Goal: Contribute content

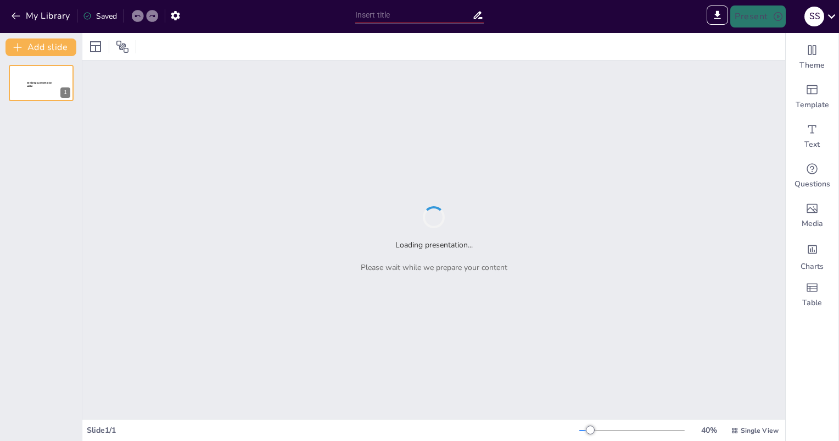
type input "Yadro va Uning Tuzilishi: Asosiy Ma'lumotlar"
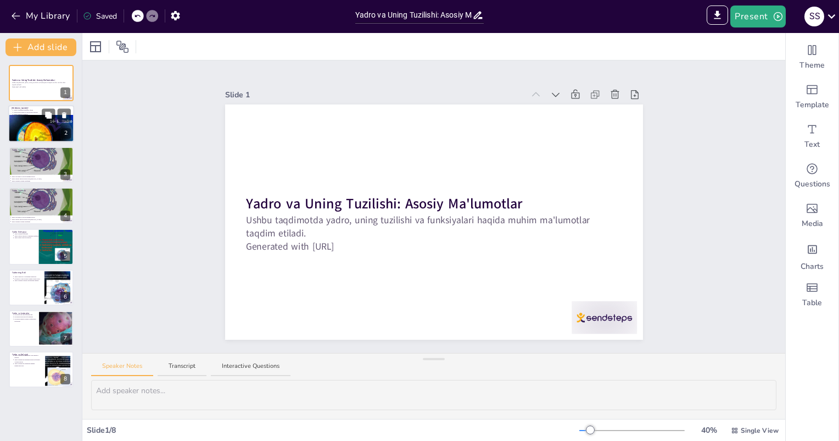
click at [23, 115] on div at bounding box center [41, 138] width 66 height 49
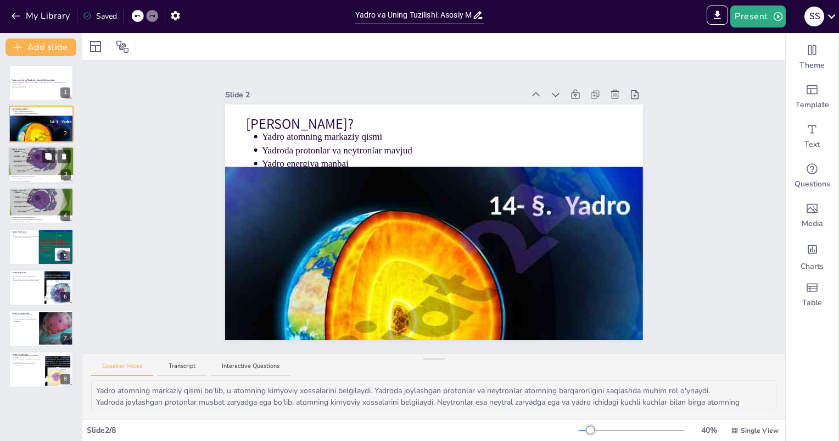
click at [48, 165] on div at bounding box center [42, 156] width 66 height 37
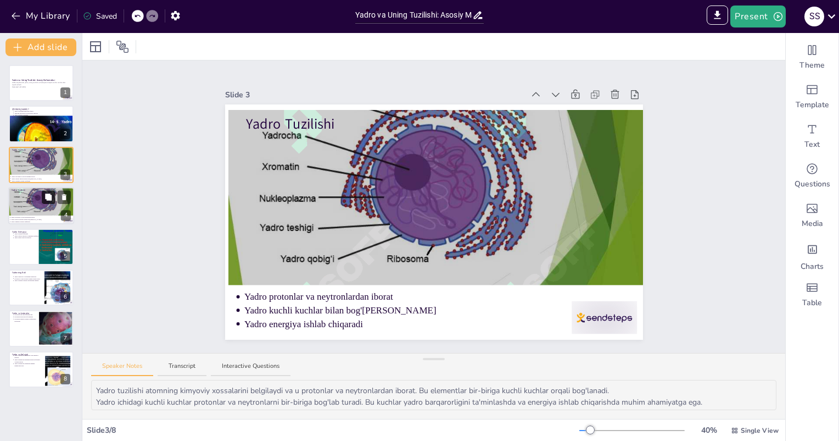
click at [44, 198] on icon at bounding box center [48, 197] width 8 height 8
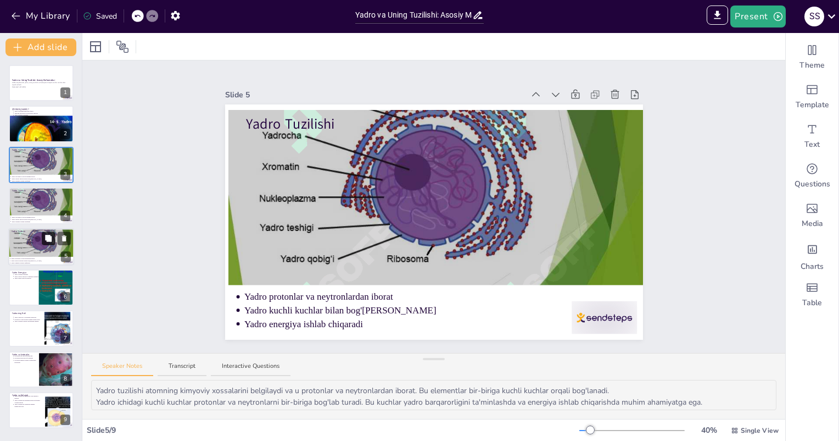
click at [50, 238] on icon at bounding box center [48, 238] width 7 height 7
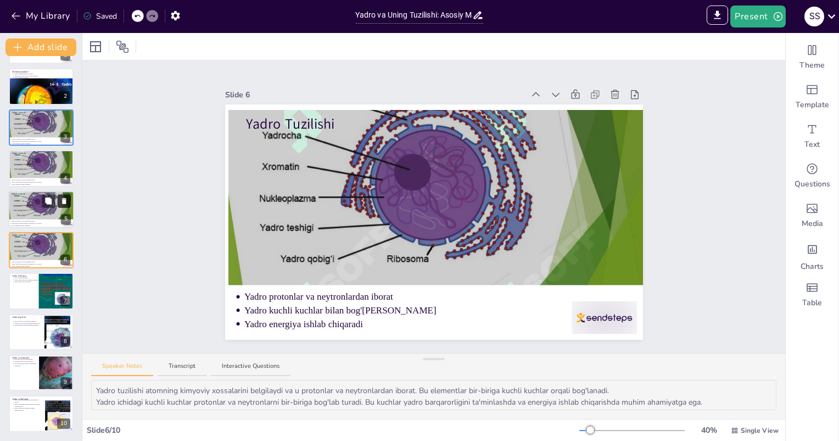
click at [66, 199] on icon at bounding box center [64, 201] width 8 height 8
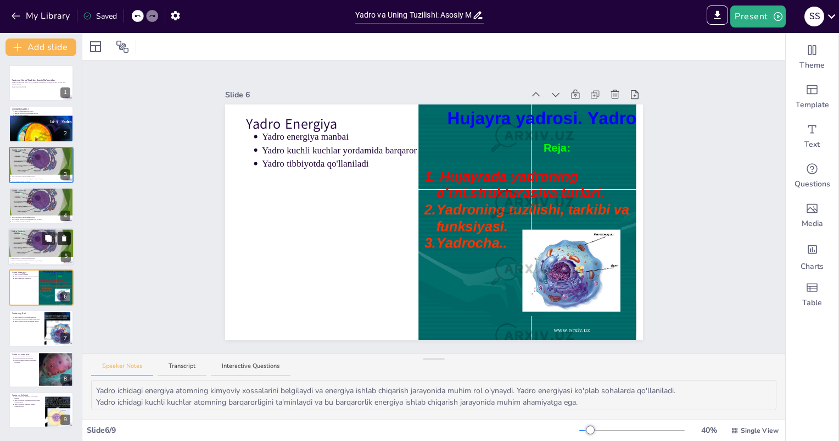
scroll to position [0, 0]
click at [66, 198] on icon at bounding box center [64, 197] width 8 height 8
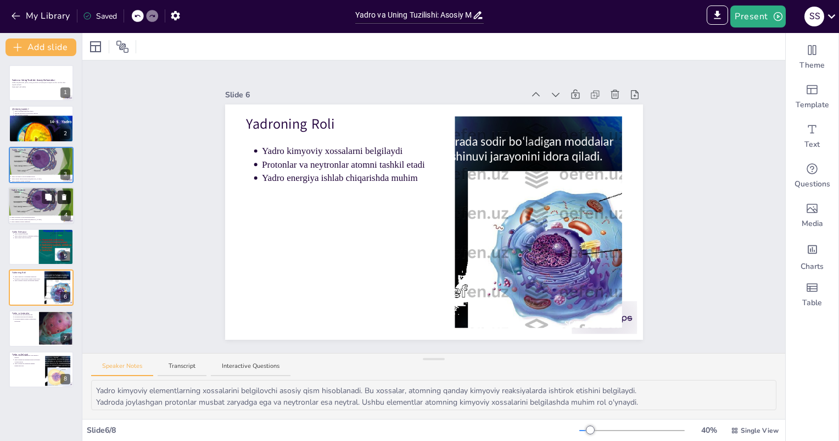
click at [66, 198] on icon at bounding box center [64, 197] width 8 height 8
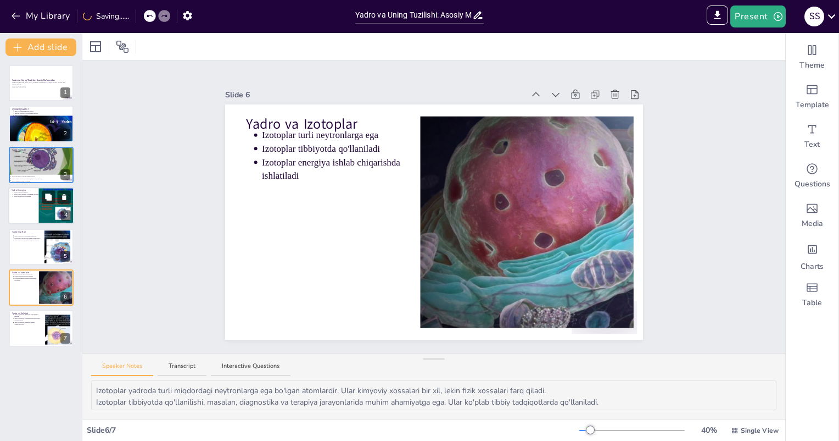
click at [26, 193] on p "Yadro kuchli kuchlar yordamida barqaror" at bounding box center [34, 194] width 41 height 2
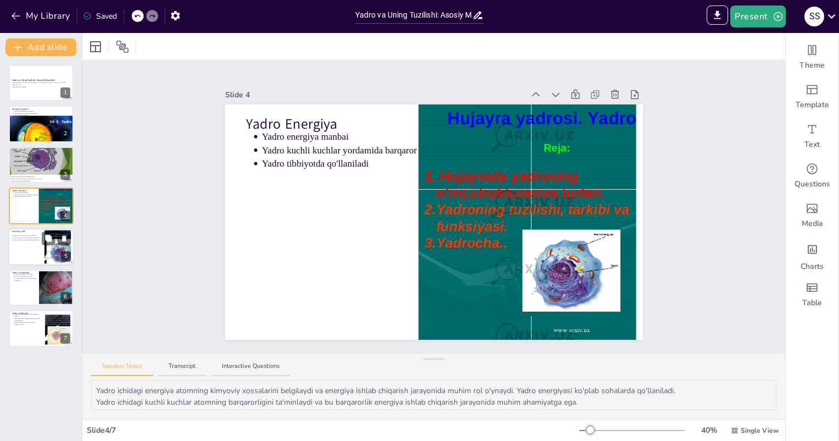
click at [35, 252] on div at bounding box center [41, 246] width 66 height 37
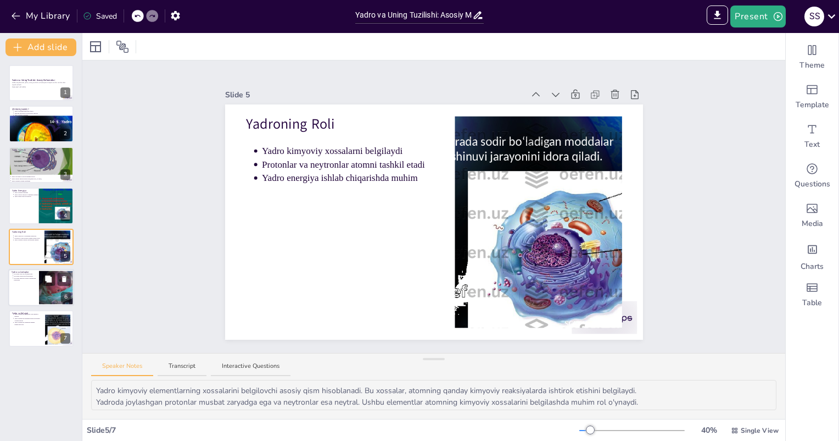
click at [32, 280] on p "Izotoplar energiya ishlab chiqarishda ishlatiladi" at bounding box center [27, 279] width 27 height 4
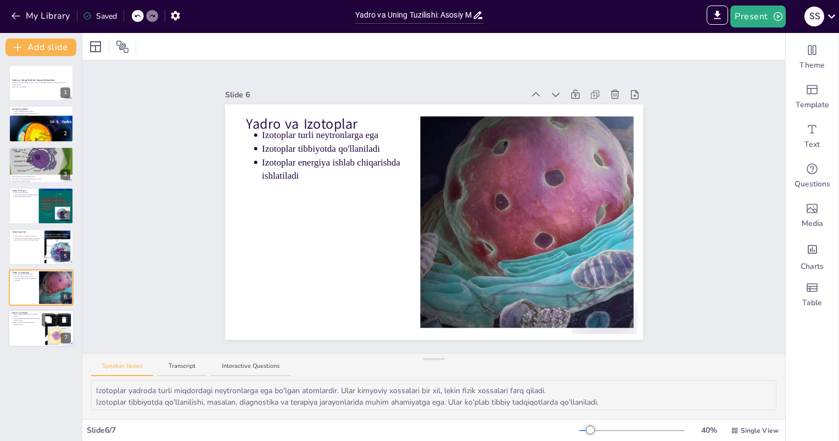
click at [48, 326] on div at bounding box center [57, 328] width 44 height 34
type textarea "Yadro energiyasi kelajakda toza va barqaror energiya manbai sifatida ko'rilmoqd…"
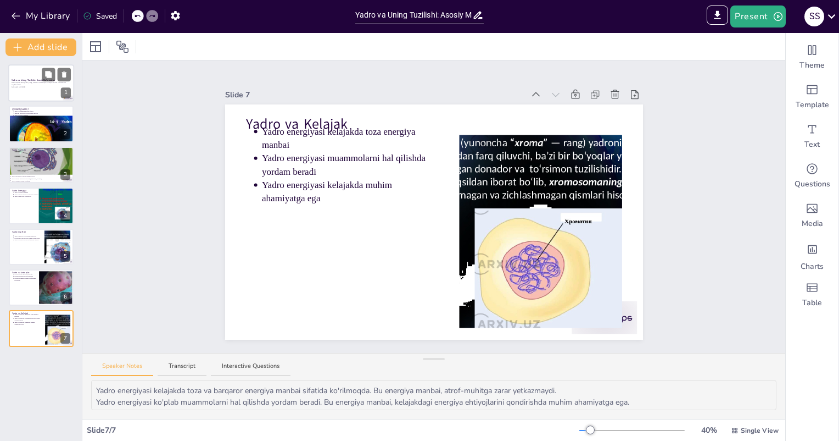
click at [25, 92] on div at bounding box center [41, 82] width 66 height 37
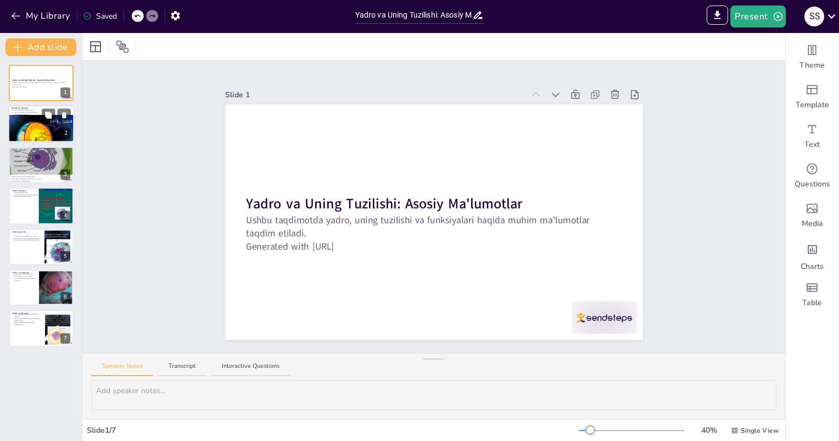
click at [27, 125] on div at bounding box center [41, 138] width 66 height 49
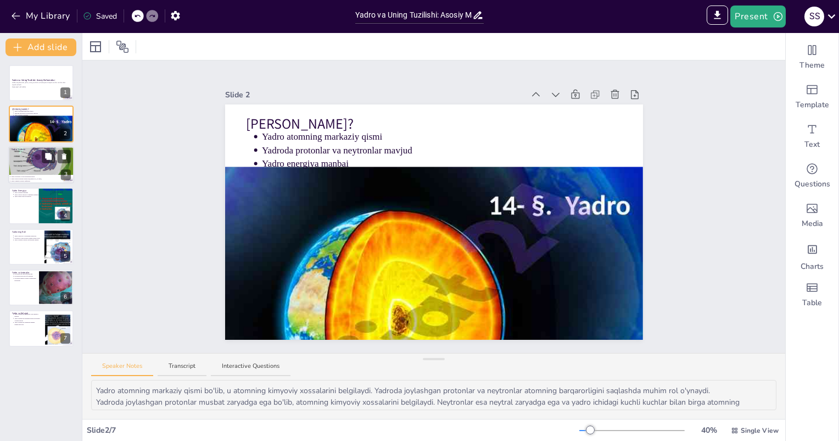
click at [31, 159] on div at bounding box center [42, 156] width 66 height 37
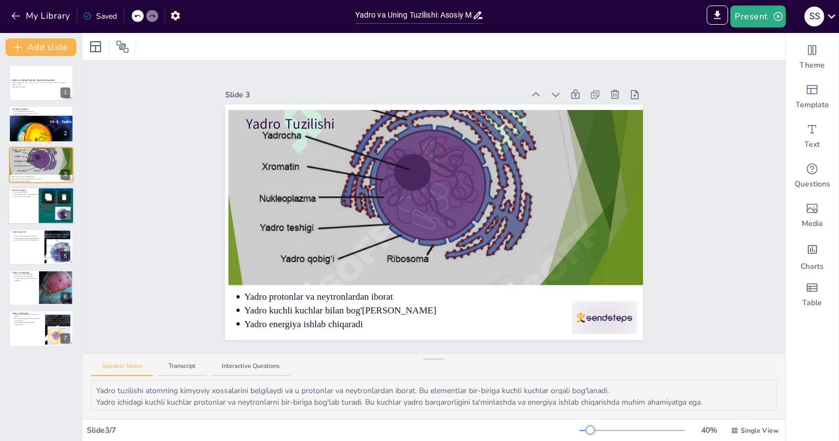
click at [34, 215] on div at bounding box center [41, 205] width 66 height 37
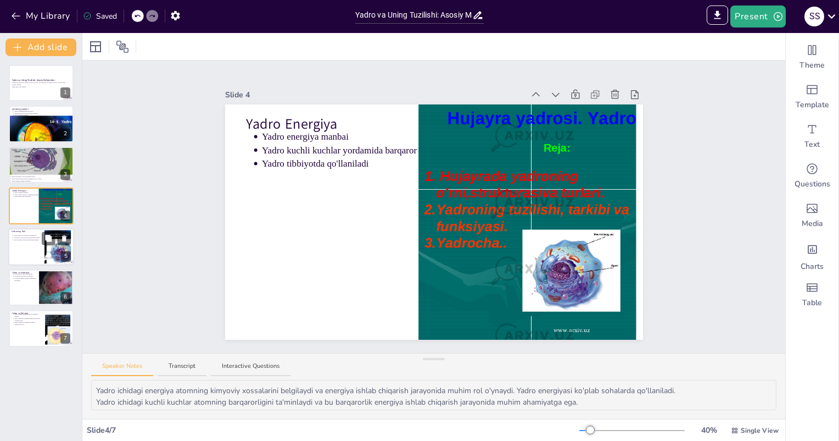
click at [39, 243] on div at bounding box center [41, 246] width 66 height 37
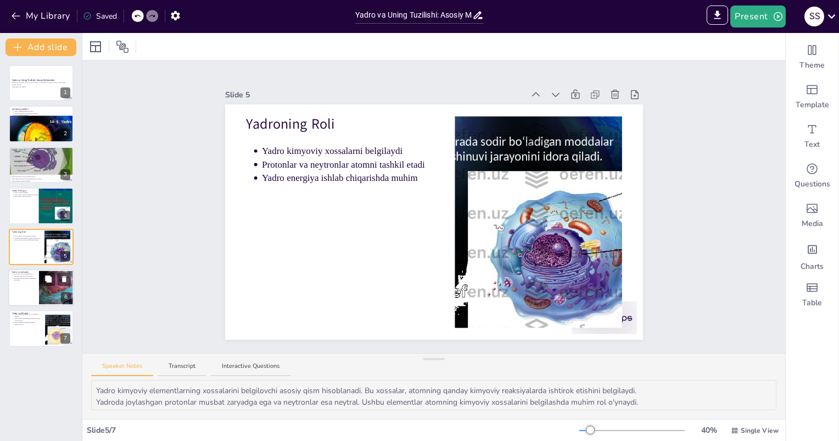
click at [38, 272] on p "Izotoplar turli neytronlarga ega" at bounding box center [27, 273] width 27 height 2
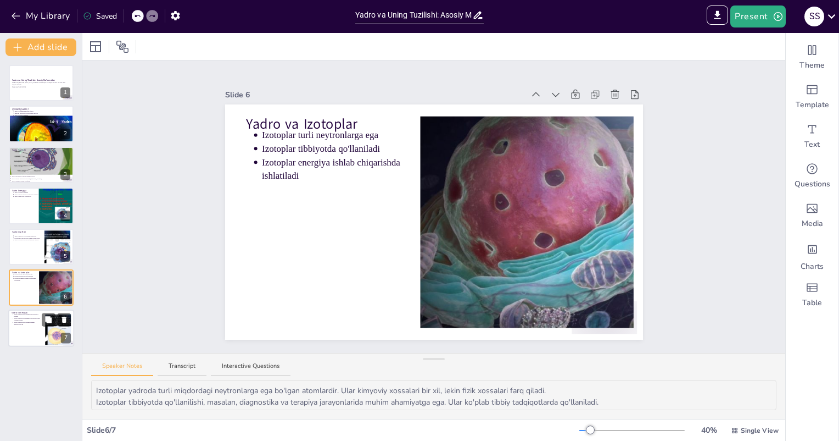
click at [33, 336] on div at bounding box center [41, 328] width 66 height 37
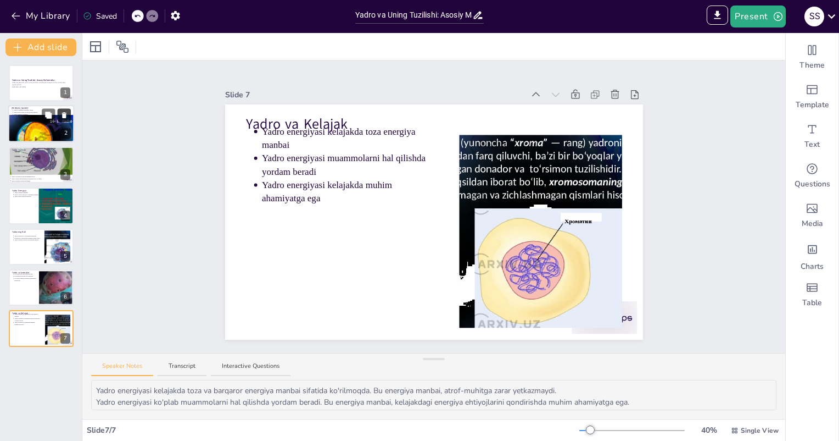
click at [64, 115] on icon at bounding box center [64, 116] width 4 height 6
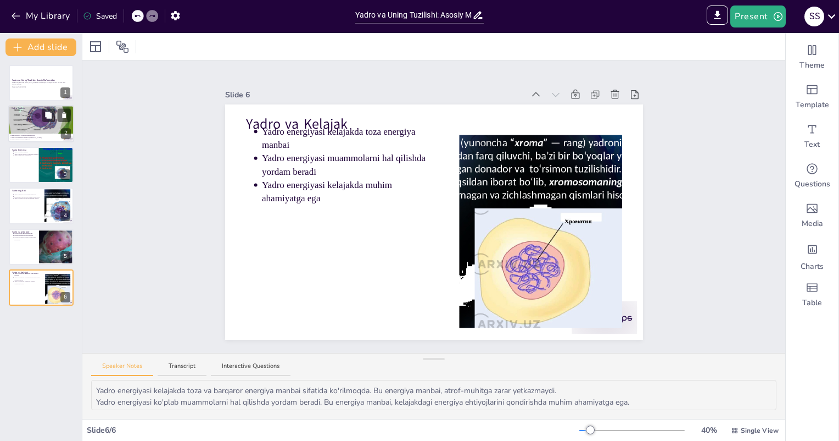
click at [33, 120] on div at bounding box center [42, 116] width 66 height 37
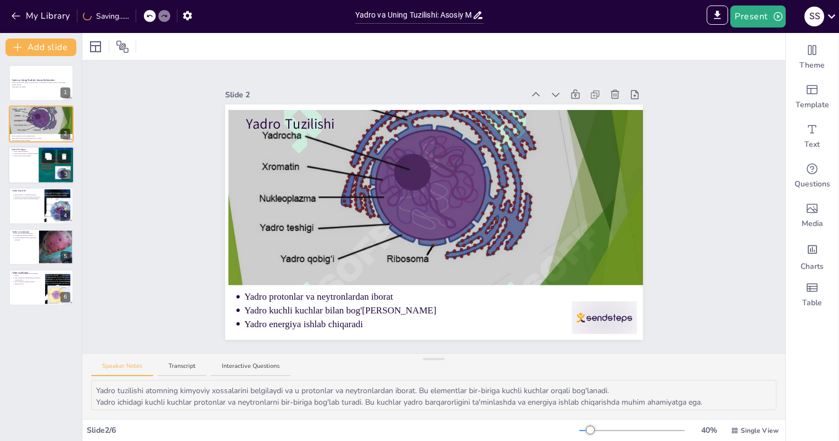
click at [26, 178] on div at bounding box center [41, 164] width 66 height 37
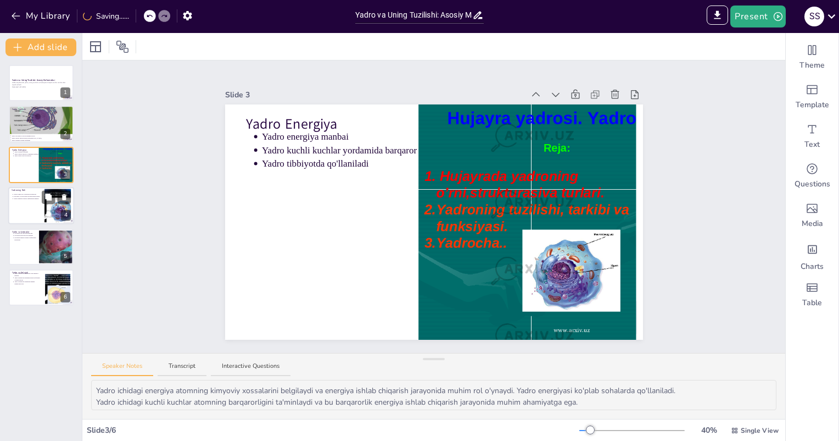
click at [41, 208] on div at bounding box center [41, 205] width 66 height 37
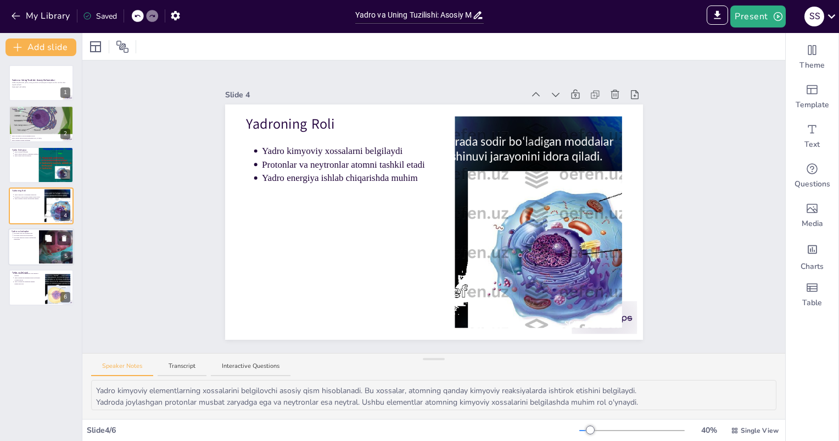
click at [38, 248] on div at bounding box center [41, 246] width 66 height 37
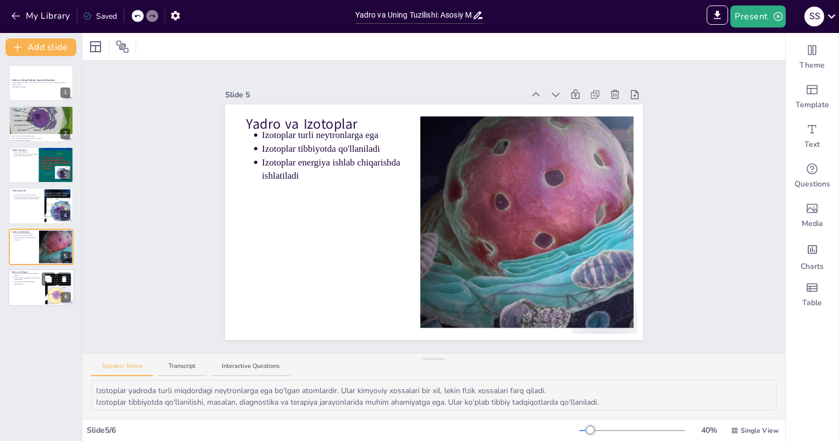
click at [36, 298] on div at bounding box center [41, 287] width 66 height 37
type textarea "Yadro energiyasi kelajakda toza va barqaror energiya manbai sifatida ko'rilmoqd…"
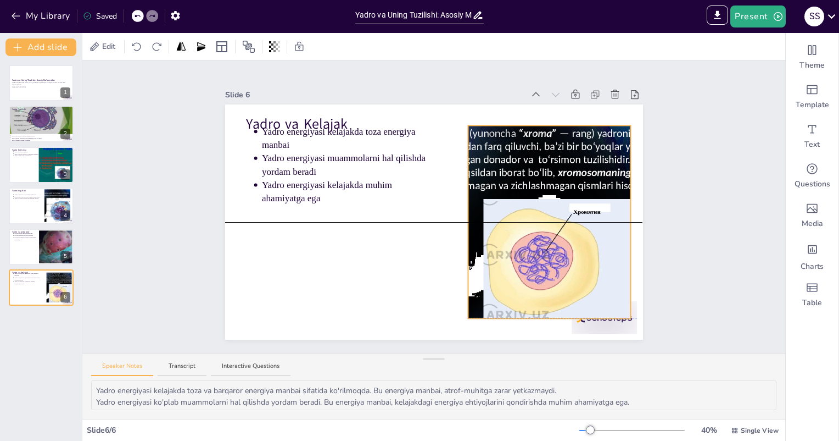
drag, startPoint x: 458, startPoint y: 221, endPoint x: 464, endPoint y: 213, distance: 10.4
click at [464, 213] on div at bounding box center [547, 213] width 282 height 212
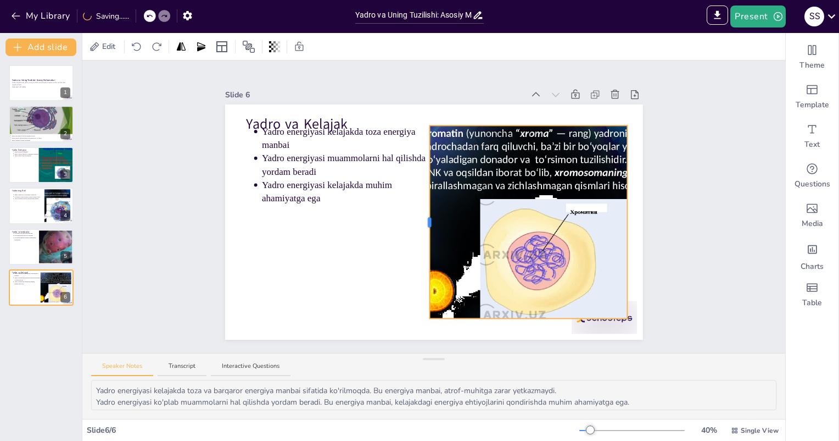
drag, startPoint x: 455, startPoint y: 219, endPoint x: 420, endPoint y: 225, distance: 35.6
click at [420, 225] on div "Yadro va Kelajak Yadro energiyasi kelajakda toza energiya manbai Yadro energiya…" at bounding box center [434, 221] width 418 height 235
